Goal: Information Seeking & Learning: Find contact information

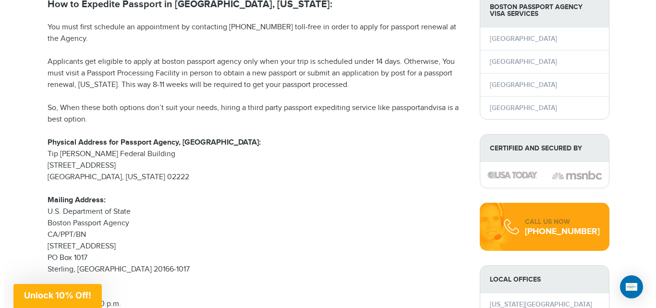
scroll to position [336, 0]
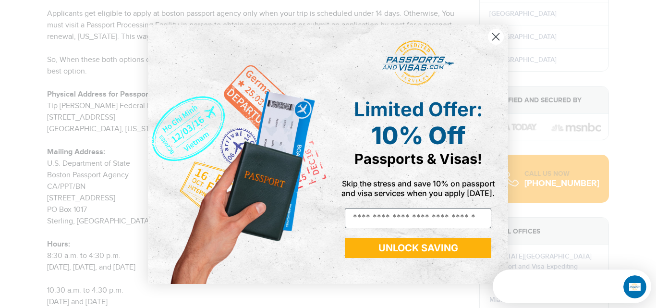
click at [494, 36] on circle "Close dialog" at bounding box center [496, 36] width 16 height 16
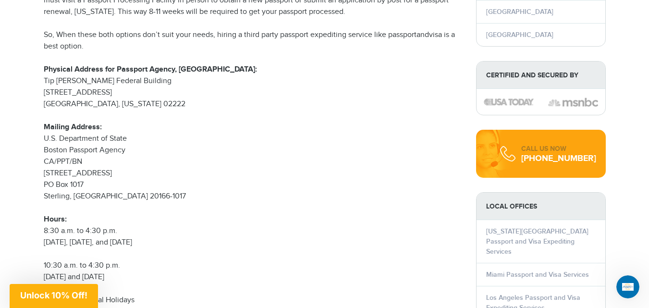
scroll to position [384, 0]
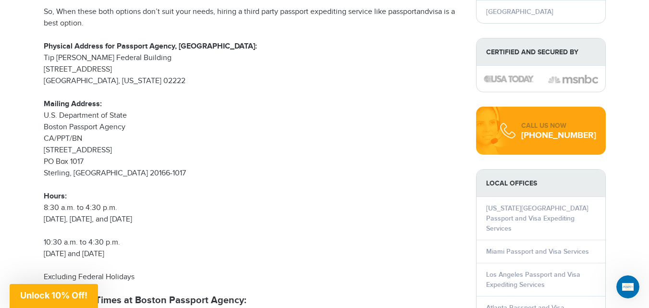
drag, startPoint x: 68, startPoint y: 151, endPoint x: 99, endPoint y: 165, distance: 34.2
click at [92, 151] on p "Mailing Address: U.S. Department of State Boston Passport Agency CA/PPT/BN 4413…" at bounding box center [253, 138] width 418 height 81
click at [99, 165] on p "Mailing Address: U.S. Department of State Boston Passport Agency CA/PPT/BN 4413…" at bounding box center [253, 138] width 418 height 81
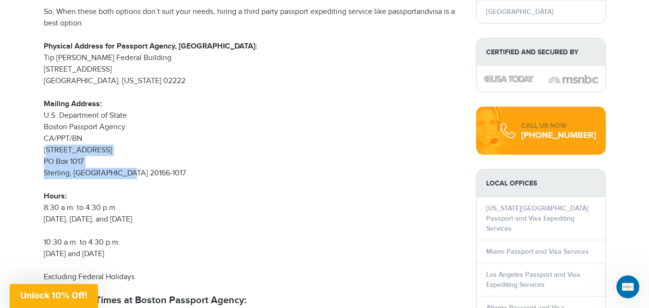
drag, startPoint x: 41, startPoint y: 136, endPoint x: 123, endPoint y: 174, distance: 90.3
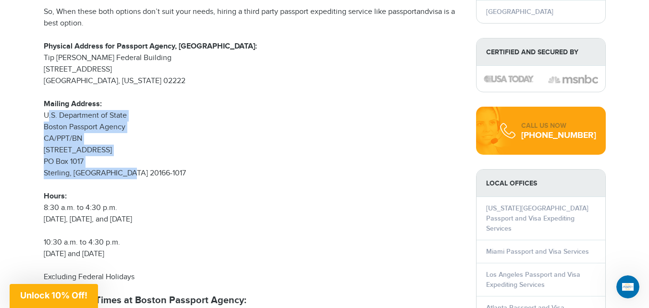
drag, startPoint x: 44, startPoint y: 100, endPoint x: 146, endPoint y: 167, distance: 122.2
click at [146, 167] on p "Mailing Address: U.S. Department of State Boston Passport Agency CA/PPT/BN 4413…" at bounding box center [253, 138] width 418 height 81
copy p "U.S. Department of State Boston Passport Agency CA/PPT/BN 44132 Mercure Cir. [S…"
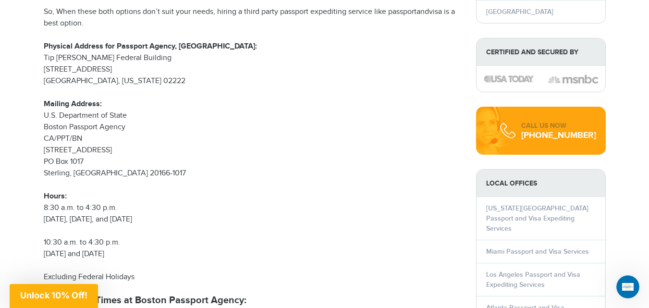
click at [327, 98] on p "Mailing Address: U.S. Department of State Boston Passport Agency CA/PPT/BN 4413…" at bounding box center [253, 138] width 418 height 81
click at [278, 120] on p "Mailing Address: U.S. Department of State Boston Passport Agency CA/PPT/BN 4413…" at bounding box center [253, 138] width 418 height 81
drag, startPoint x: 8, startPoint y: 1, endPoint x: 631, endPoint y: 245, distance: 669.0
